Goal: Check status: Check status

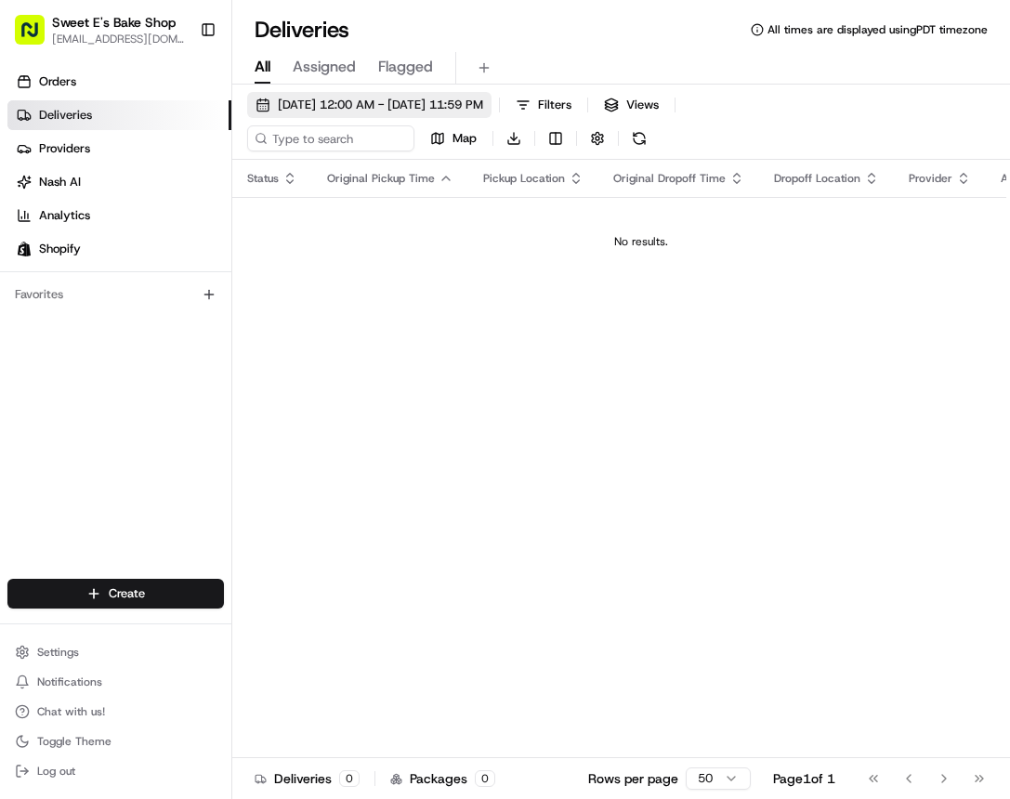
click at [343, 111] on span "[DATE] 12:00 AM - [DATE] 11:59 PM" at bounding box center [380, 105] width 205 height 17
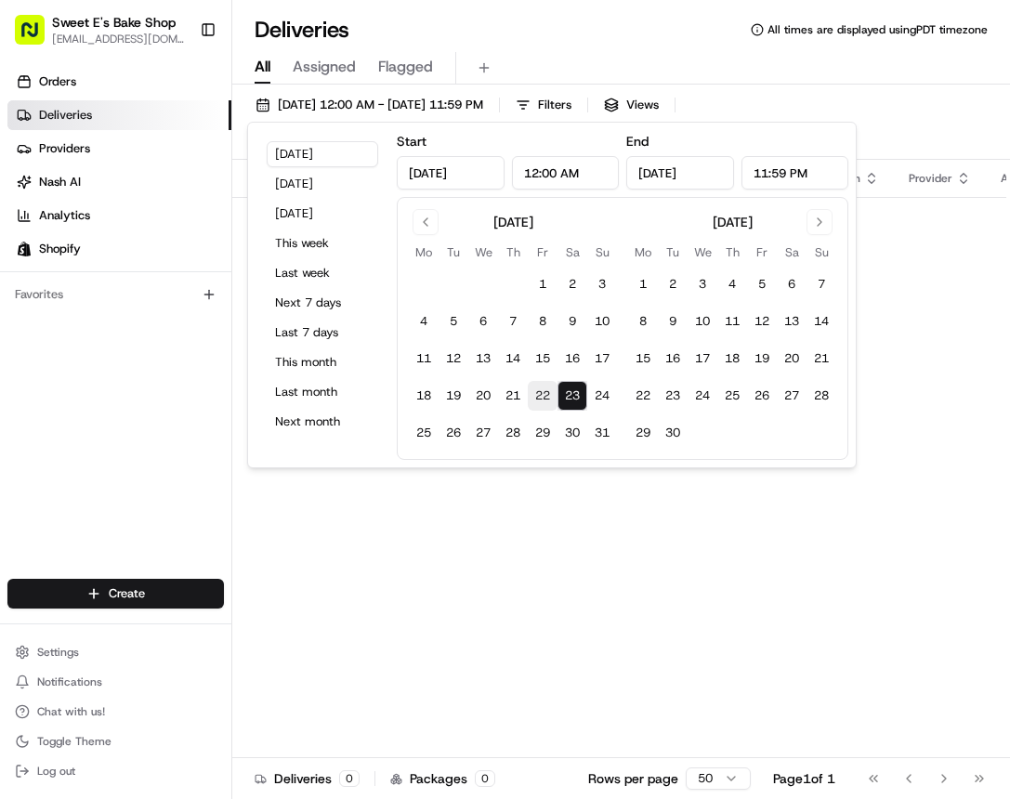
click at [540, 401] on button "22" at bounding box center [543, 396] width 30 height 30
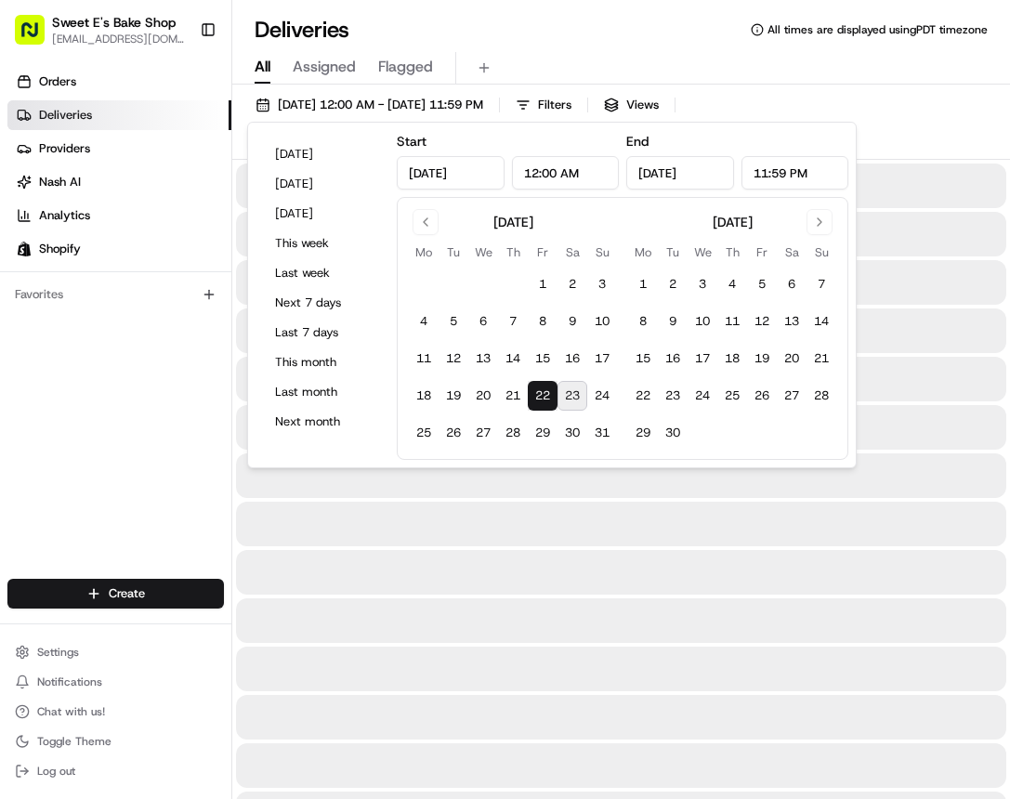
type input "[DATE]"
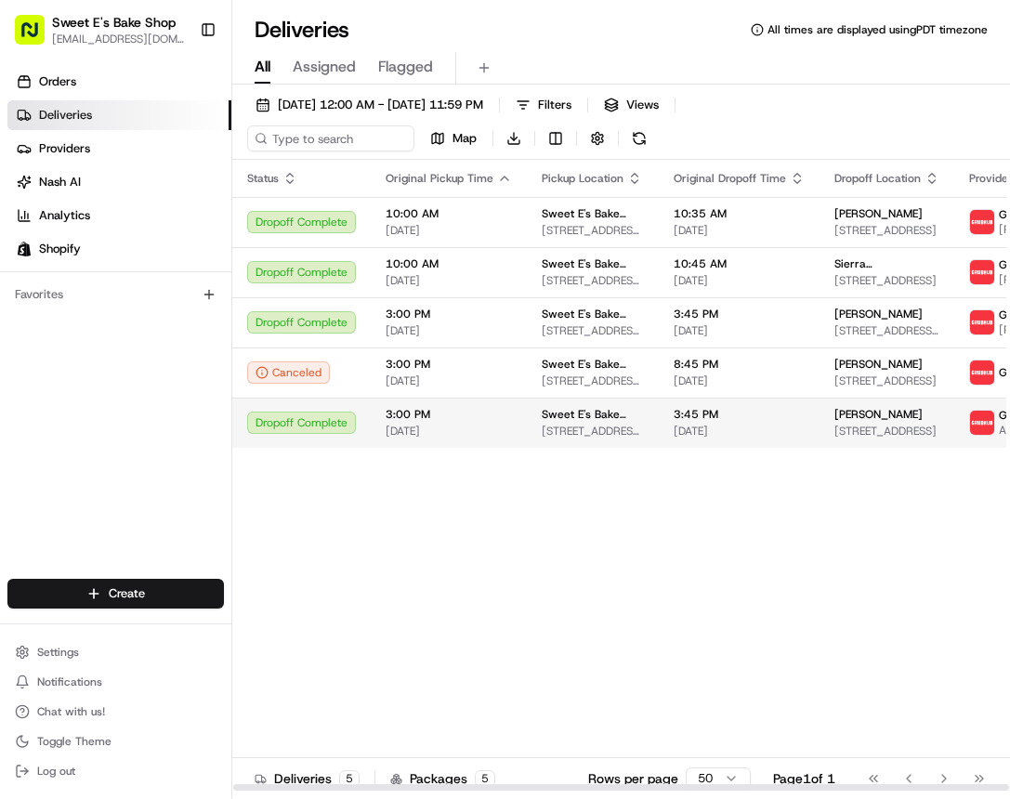
click at [402, 422] on span "3:00 PM" at bounding box center [449, 414] width 126 height 15
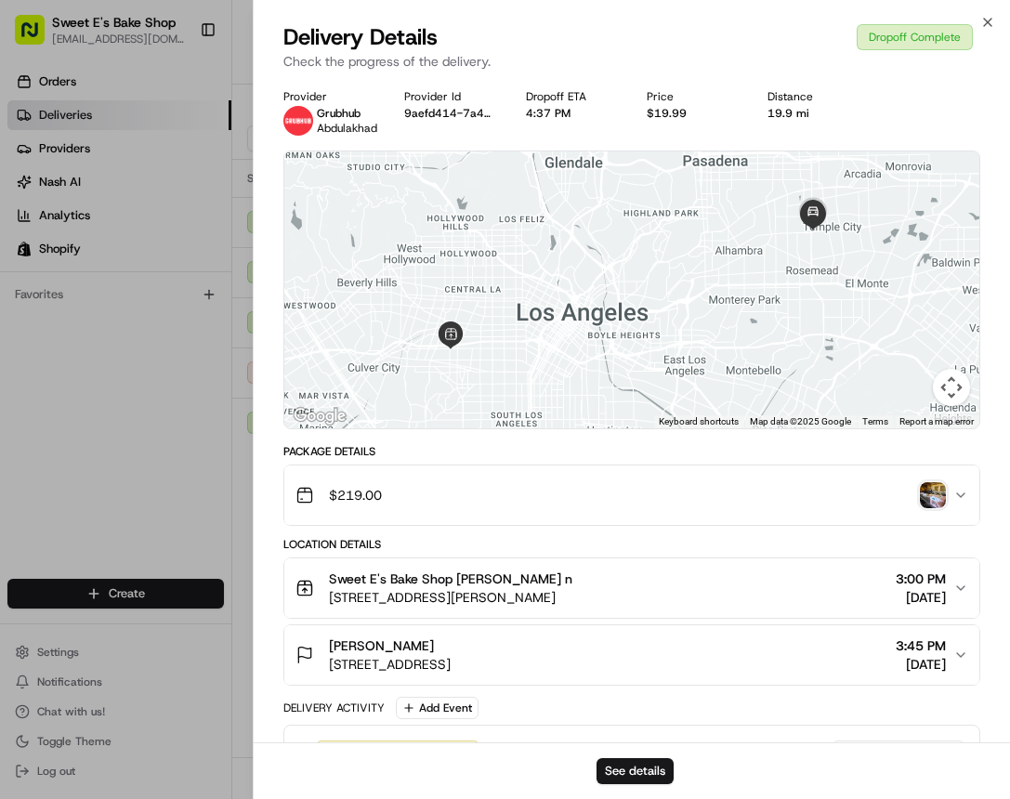
click at [646, 501] on img "button" at bounding box center [933, 495] width 26 height 26
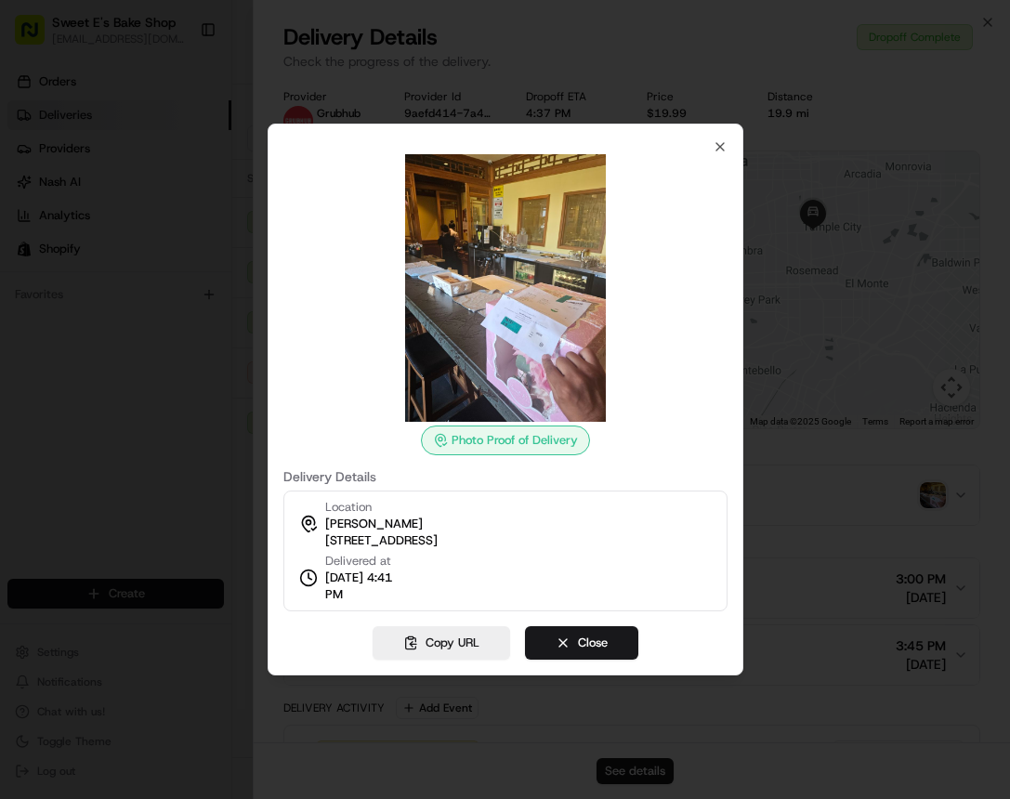
click at [185, 457] on div at bounding box center [505, 399] width 1010 height 799
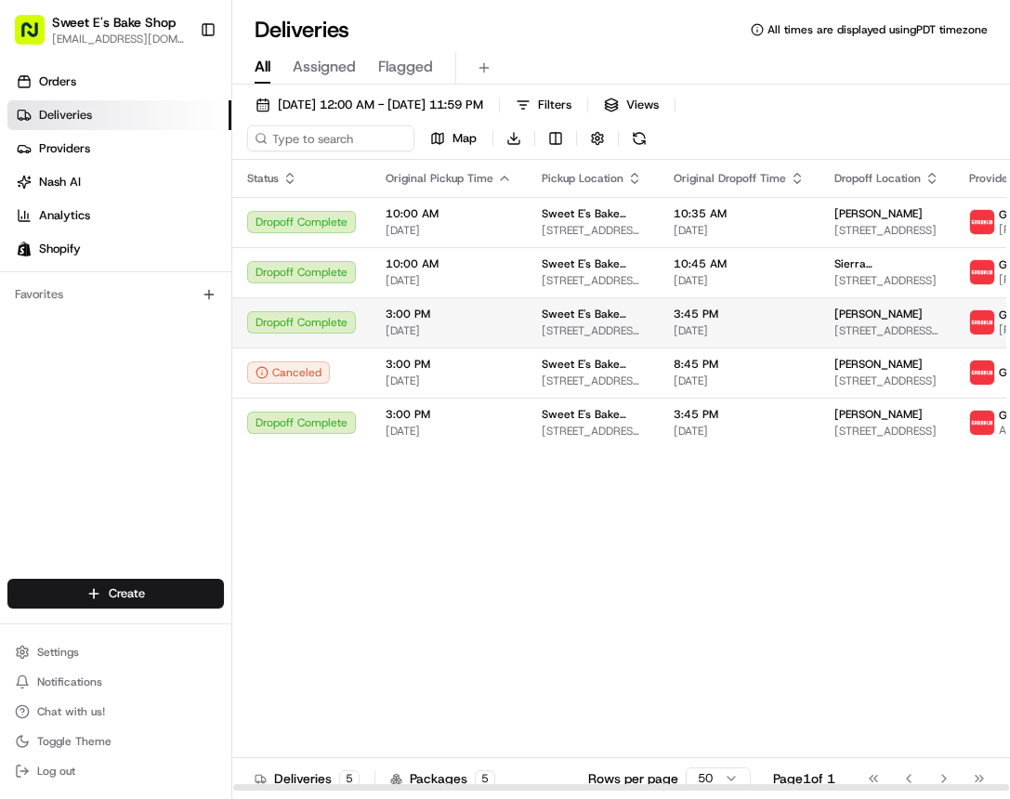
click at [479, 318] on span "3:00 PM" at bounding box center [449, 314] width 126 height 15
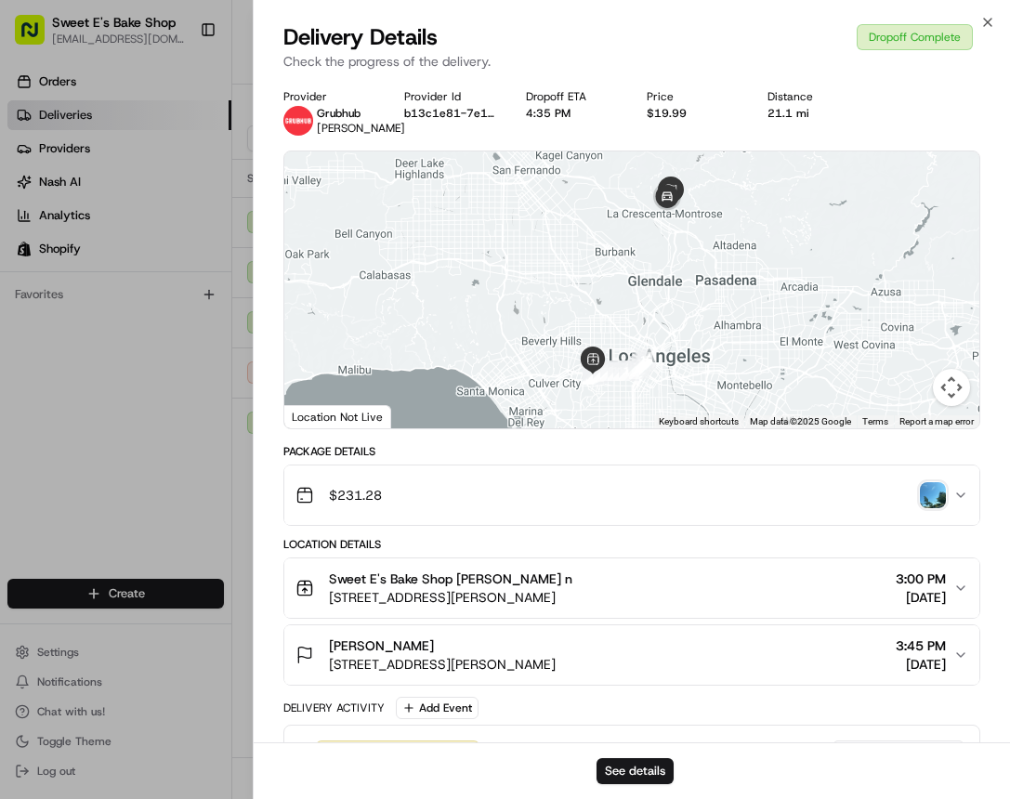
click at [646, 502] on img "button" at bounding box center [933, 495] width 26 height 26
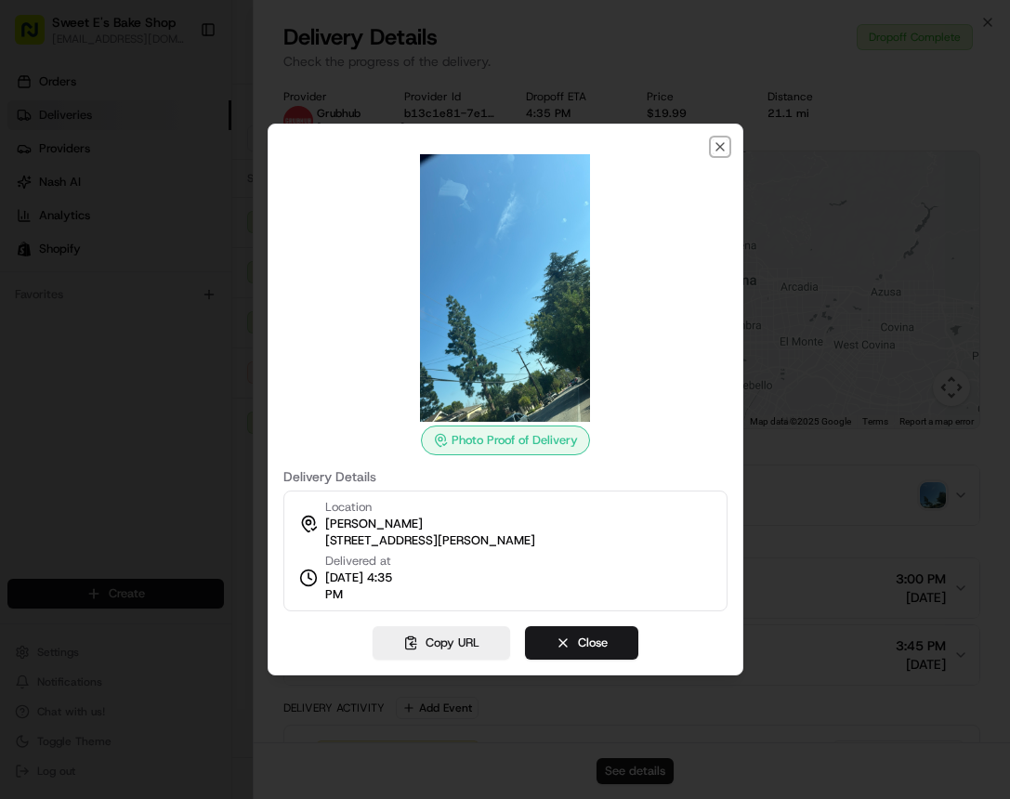
click at [646, 139] on icon "button" at bounding box center [720, 146] width 15 height 15
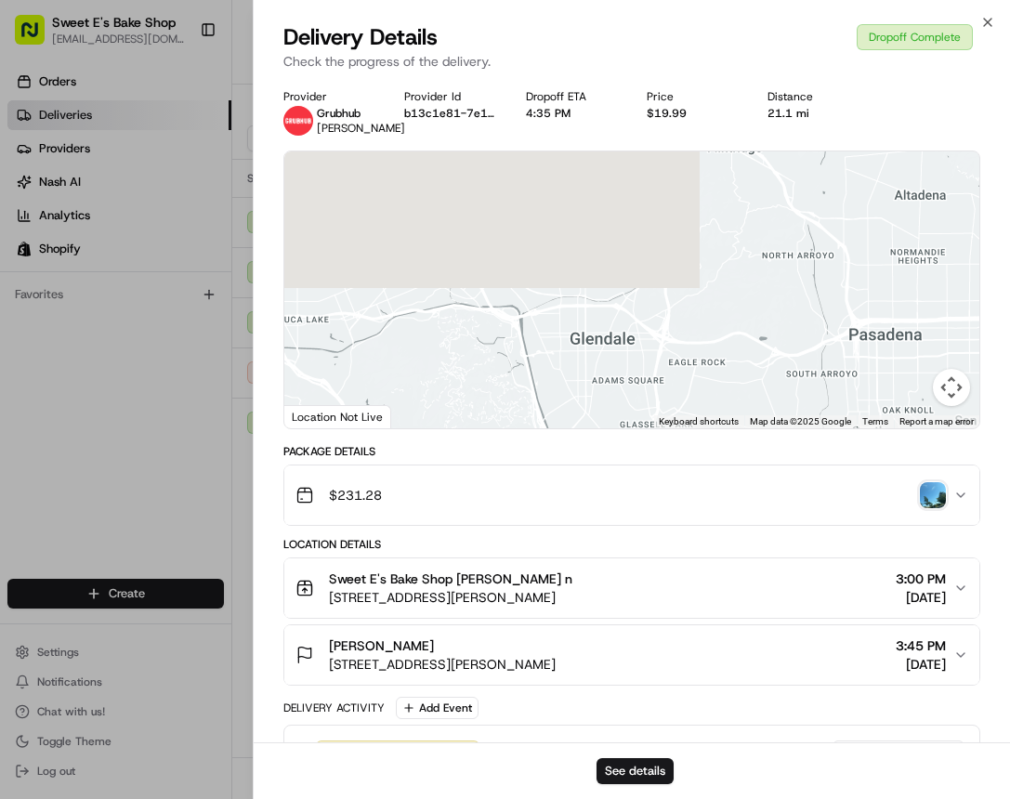
drag, startPoint x: 700, startPoint y: 220, endPoint x: 639, endPoint y: 358, distance: 150.2
click at [619, 415] on div at bounding box center [631, 289] width 695 height 277
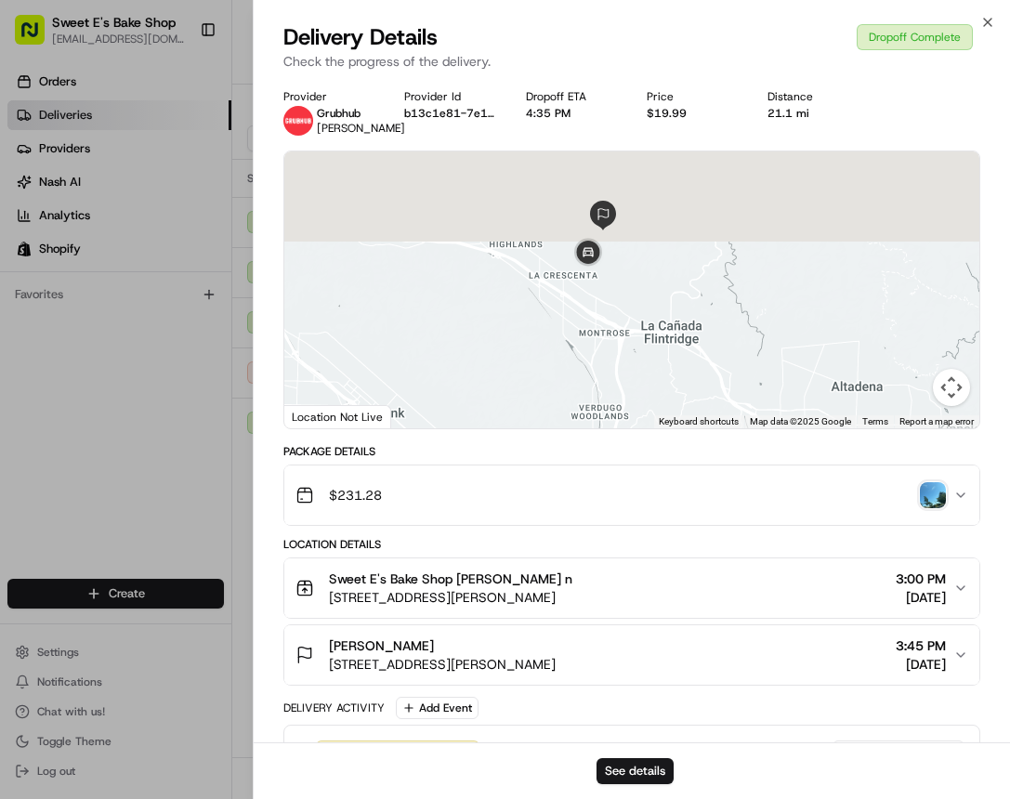
drag, startPoint x: 685, startPoint y: 250, endPoint x: 631, endPoint y: 415, distance: 173.9
click at [631, 415] on div at bounding box center [631, 289] width 695 height 277
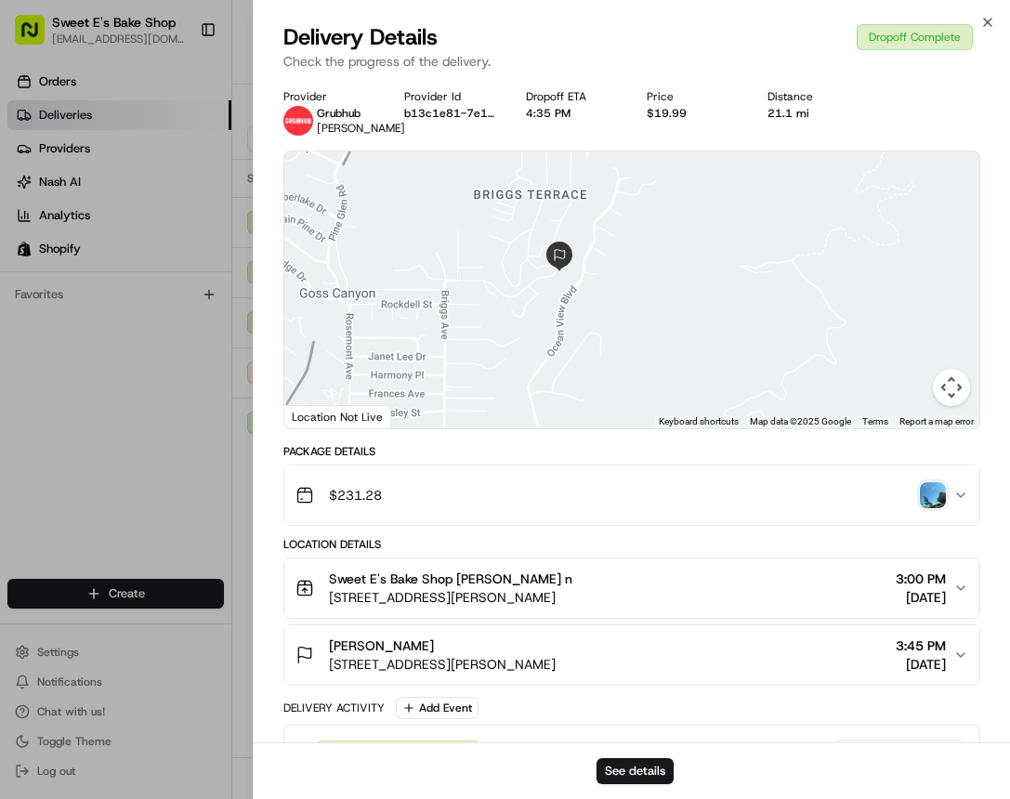
drag, startPoint x: 534, startPoint y: 199, endPoint x: 586, endPoint y: 336, distance: 147.0
click at [586, 336] on div at bounding box center [631, 289] width 695 height 277
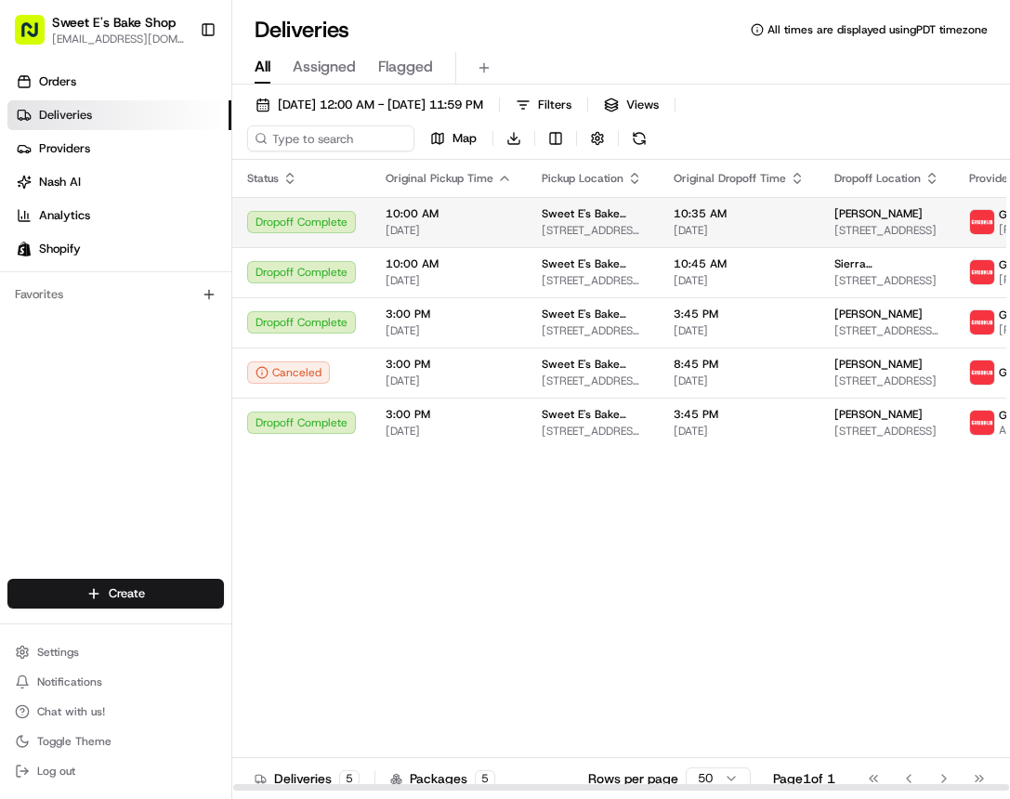
click at [570, 245] on td "Sweet E's Bake Shop [STREET_ADDRESS][PERSON_NAME]" at bounding box center [593, 222] width 132 height 50
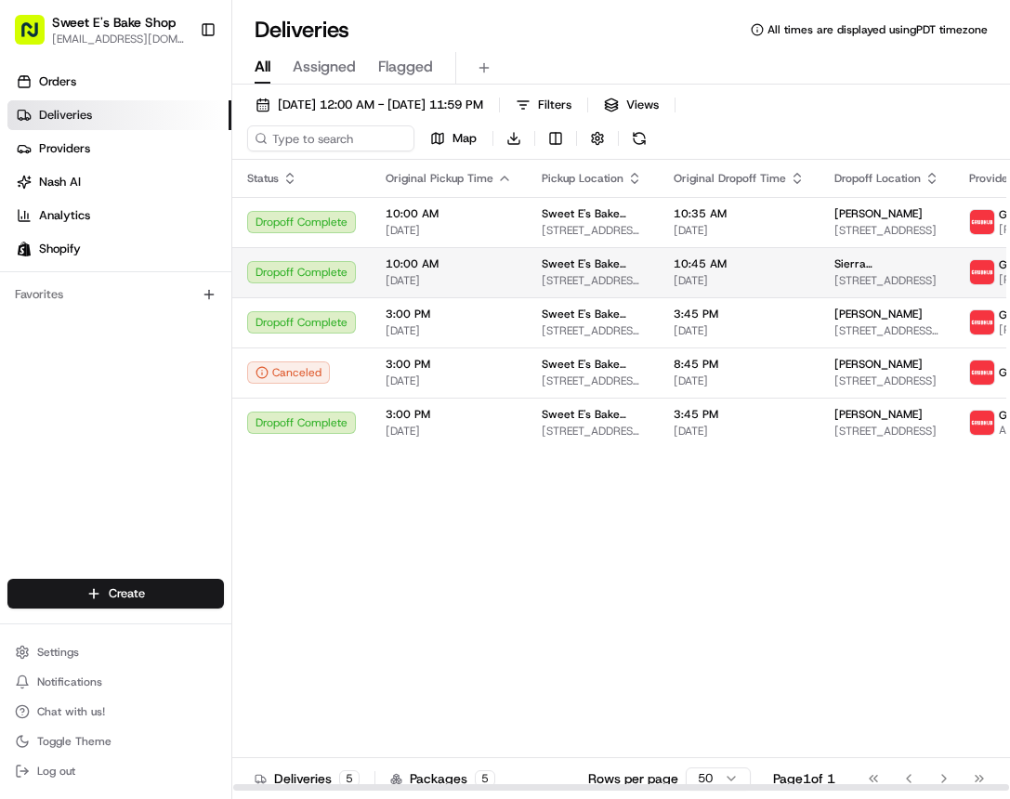
click at [489, 263] on span "10:00 AM" at bounding box center [449, 263] width 126 height 15
